Goal: Task Accomplishment & Management: Manage account settings

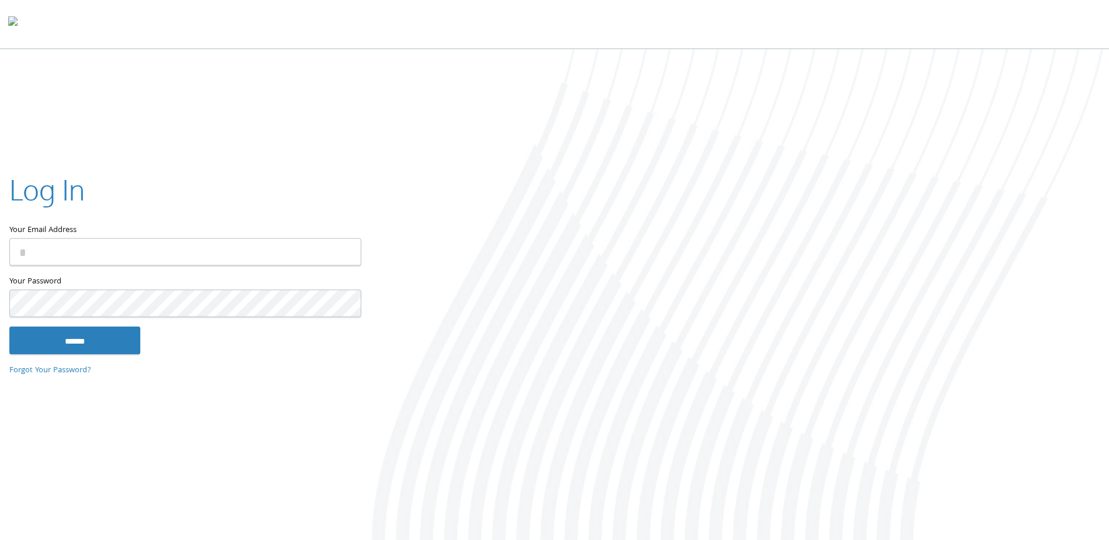
type input "**********"
click at [56, 339] on input "******" at bounding box center [74, 341] width 131 height 28
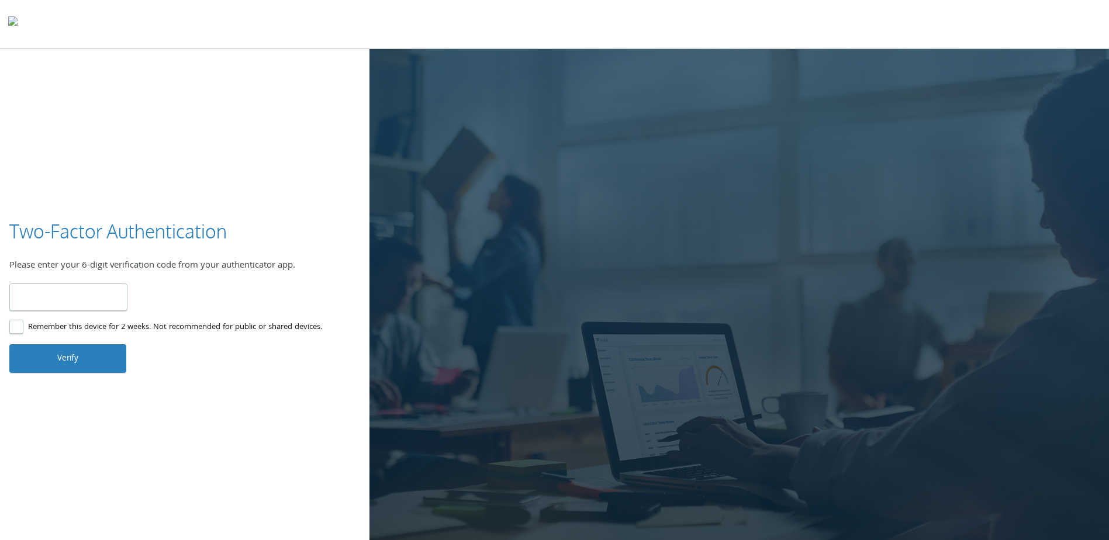
type input "******"
click at [106, 366] on button "Verify" at bounding box center [67, 358] width 117 height 28
